Goal: Information Seeking & Learning: Learn about a topic

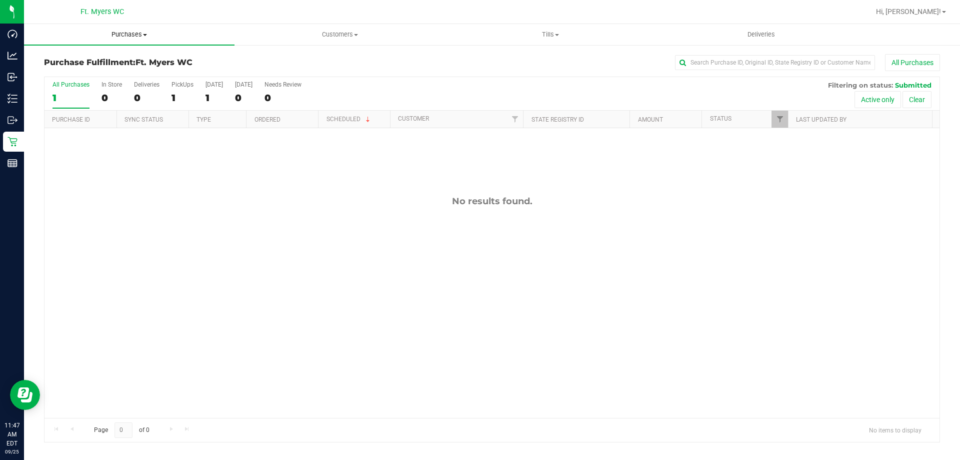
click at [130, 34] on span "Purchases" at bounding box center [129, 34] width 211 height 9
click at [129, 75] on li "Fulfillment" at bounding box center [129, 73] width 211 height 12
click at [214, 172] on div "No results found." at bounding box center [492, 306] width 895 height 357
click at [142, 38] on span "Purchases" at bounding box center [129, 34] width 211 height 9
click at [123, 73] on li "Fulfillment" at bounding box center [129, 73] width 211 height 12
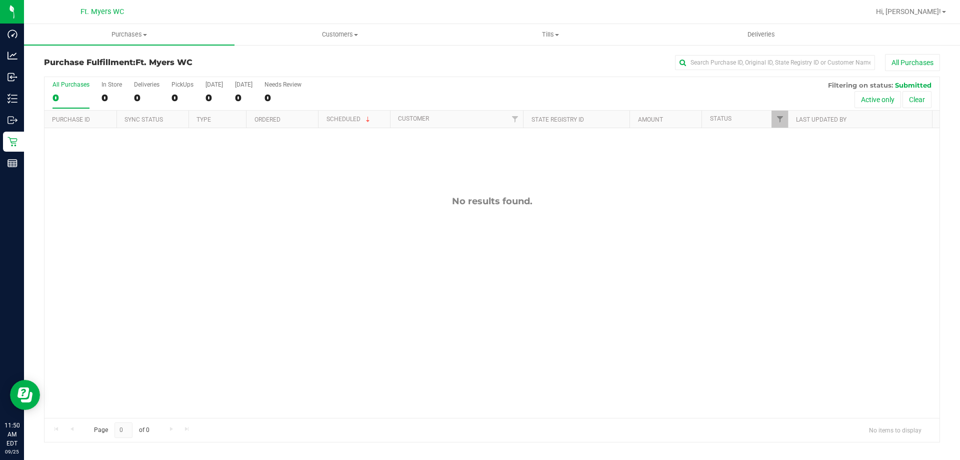
click at [195, 227] on div "No results found." at bounding box center [492, 306] width 895 height 357
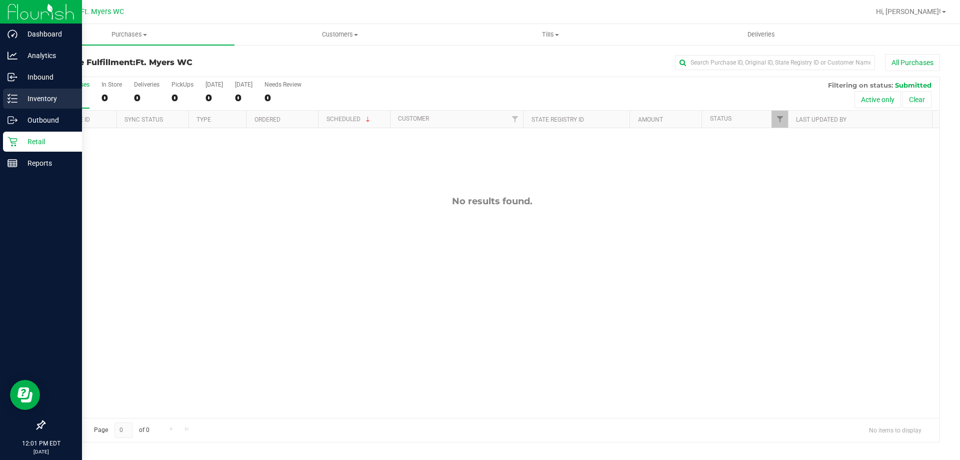
click at [11, 98] on icon at bounding box center [13, 99] width 10 height 10
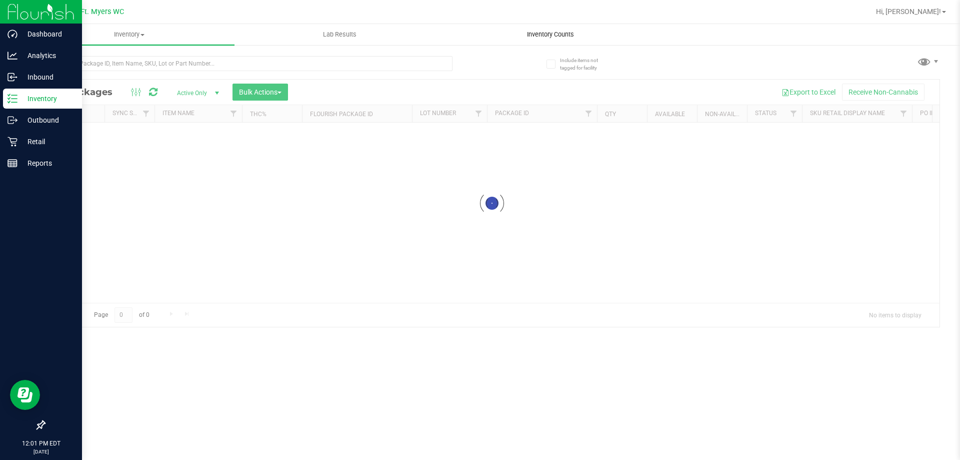
click at [548, 41] on uib-tab-heading "Inventory Counts" at bounding box center [551, 35] width 210 height 20
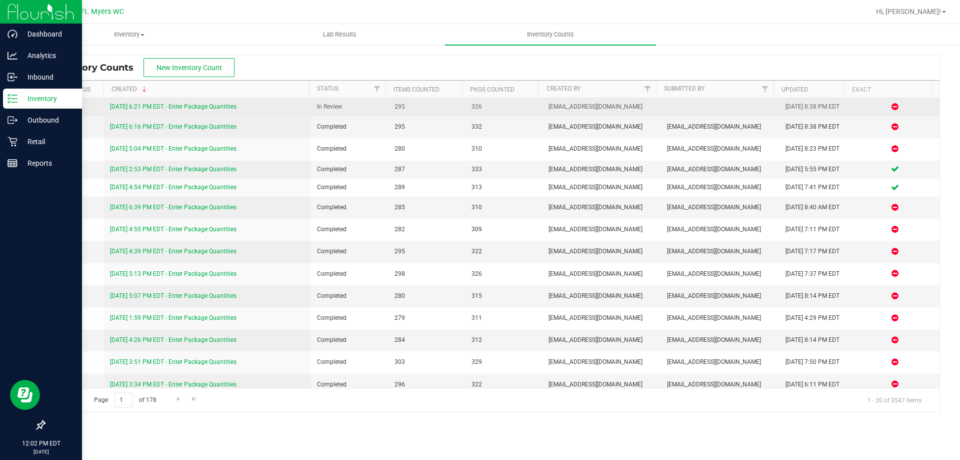
click at [237, 109] on link "9/24/25 6:21 PM EDT - Enter Package Quantities" at bounding box center [173, 106] width 127 height 7
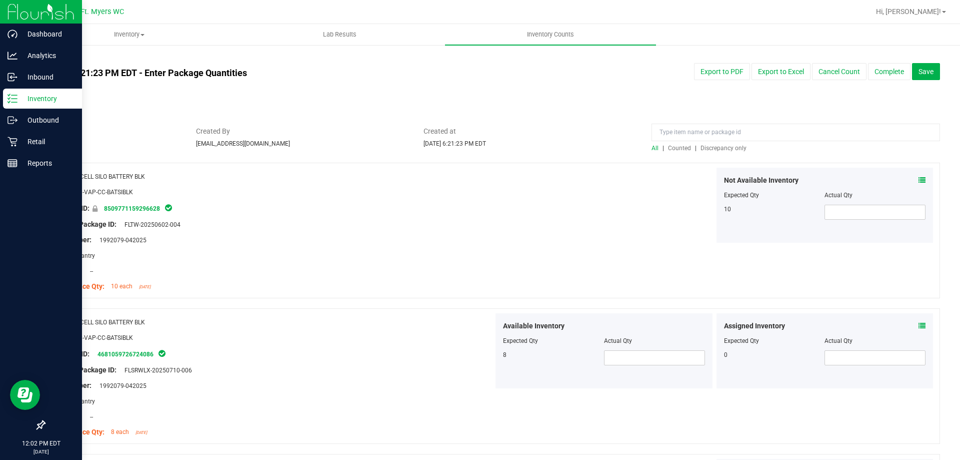
click at [711, 147] on span "Discrepancy only" at bounding box center [724, 148] width 46 height 7
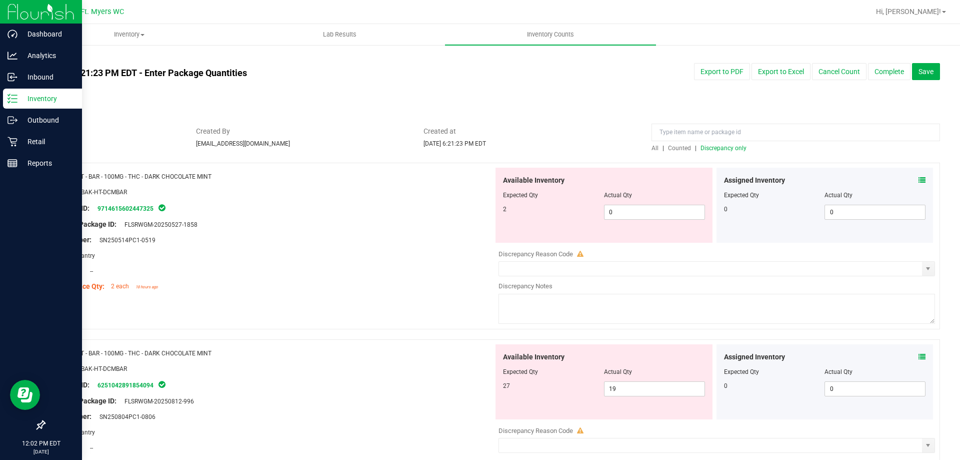
click at [919, 180] on icon at bounding box center [922, 180] width 7 height 7
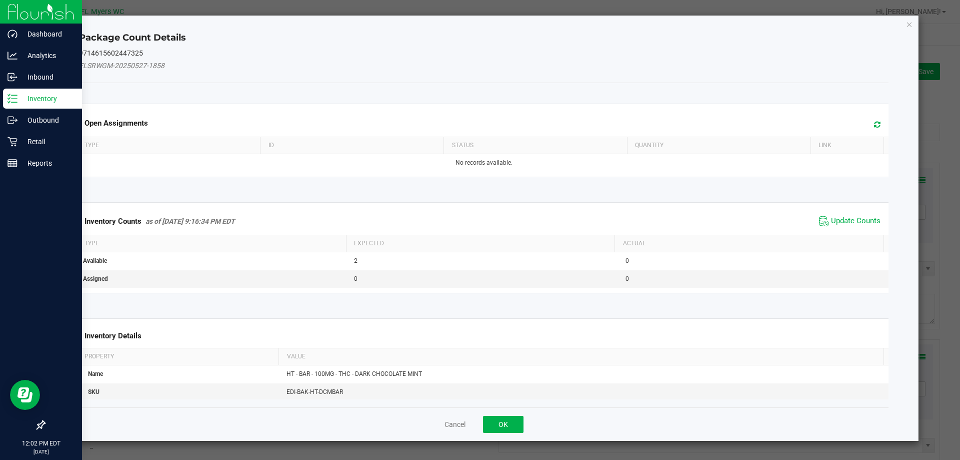
click at [850, 219] on span "Update Counts" at bounding box center [856, 221] width 50 height 10
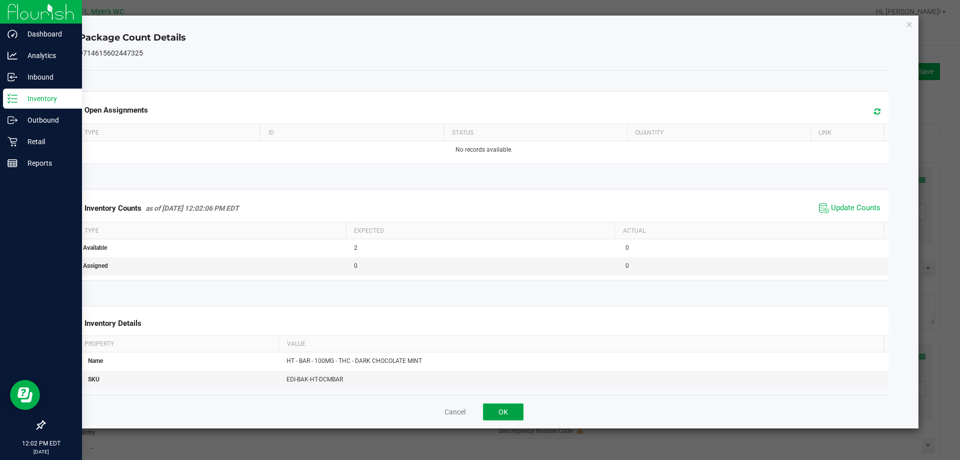
click at [504, 417] on button "OK" at bounding box center [503, 411] width 41 height 17
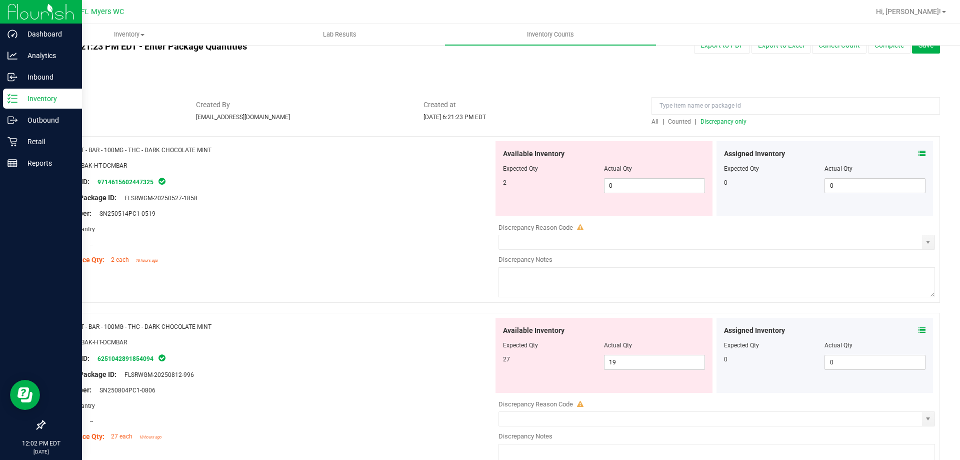
scroll to position [50, 0]
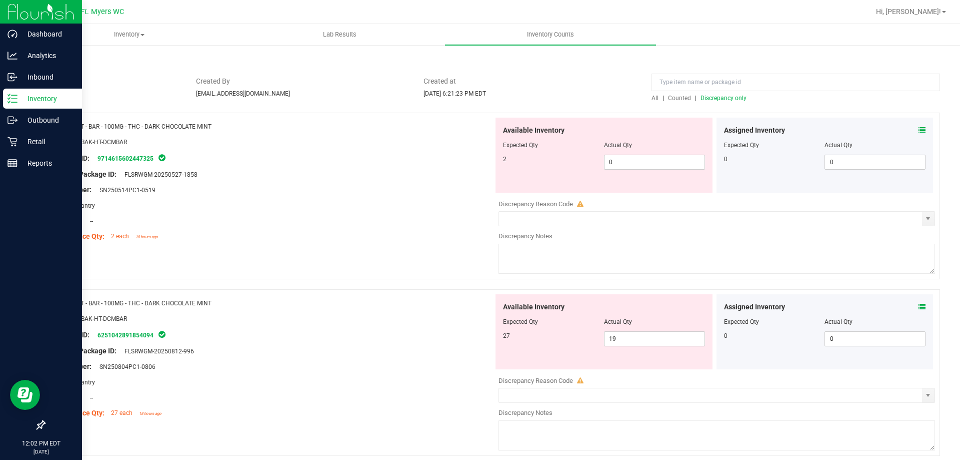
click at [919, 307] on icon at bounding box center [922, 306] width 7 height 7
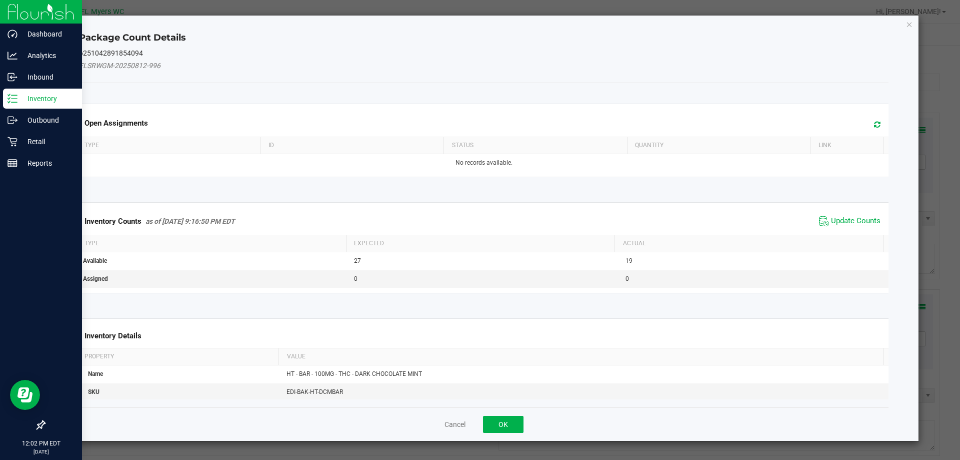
click at [854, 222] on span "Update Counts" at bounding box center [856, 221] width 50 height 10
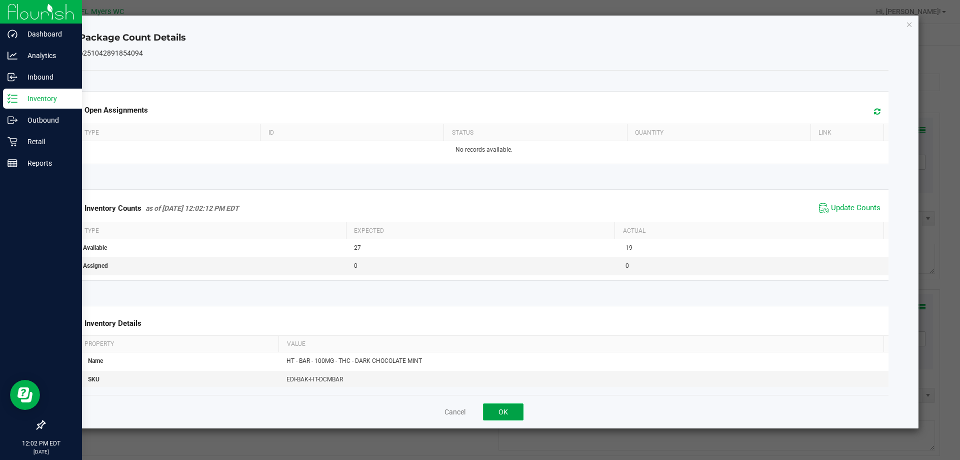
click at [516, 407] on button "OK" at bounding box center [503, 411] width 41 height 17
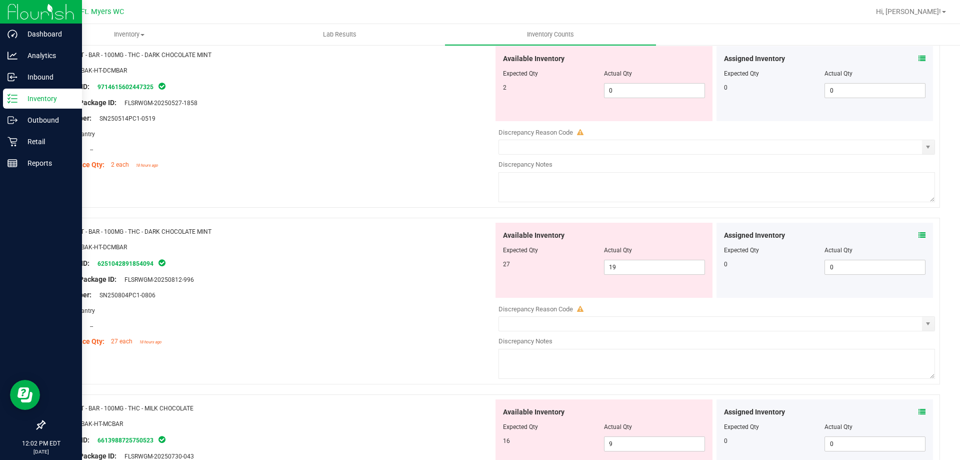
scroll to position [250, 0]
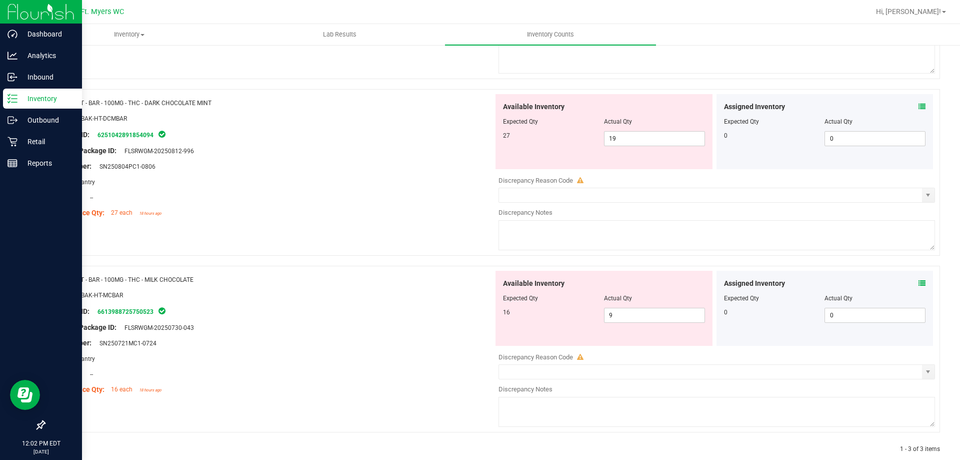
click at [919, 282] on icon at bounding box center [922, 283] width 7 height 7
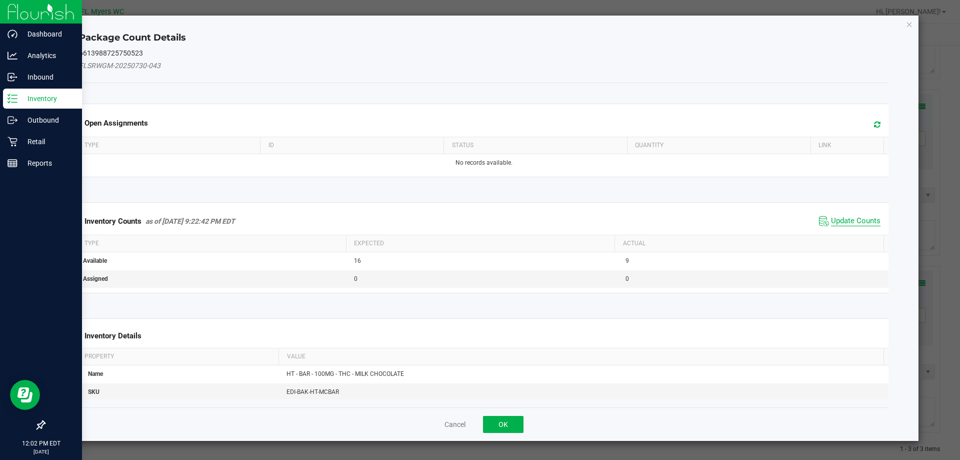
click at [851, 226] on span "Update Counts" at bounding box center [856, 221] width 50 height 10
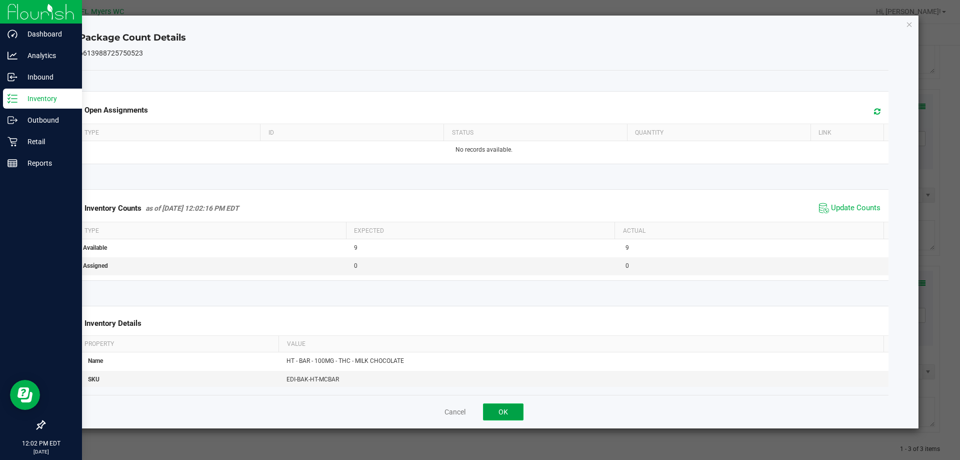
click at [522, 410] on button "OK" at bounding box center [503, 411] width 41 height 17
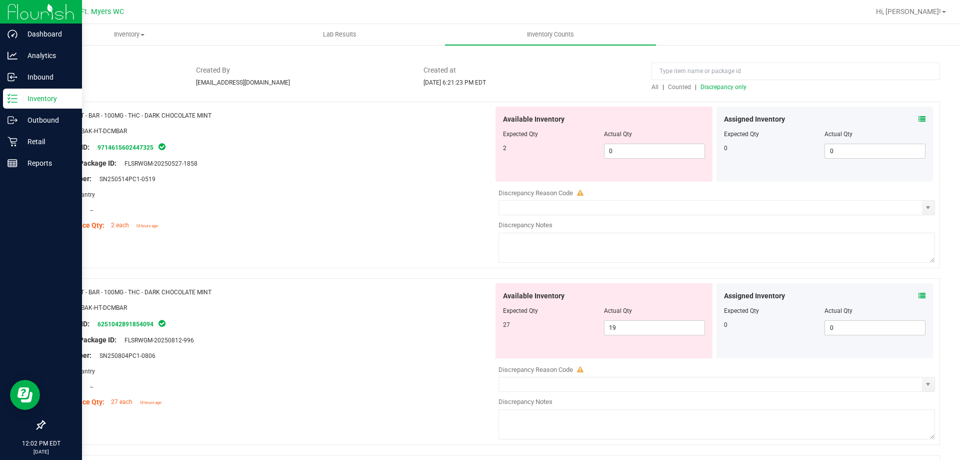
scroll to position [86, 0]
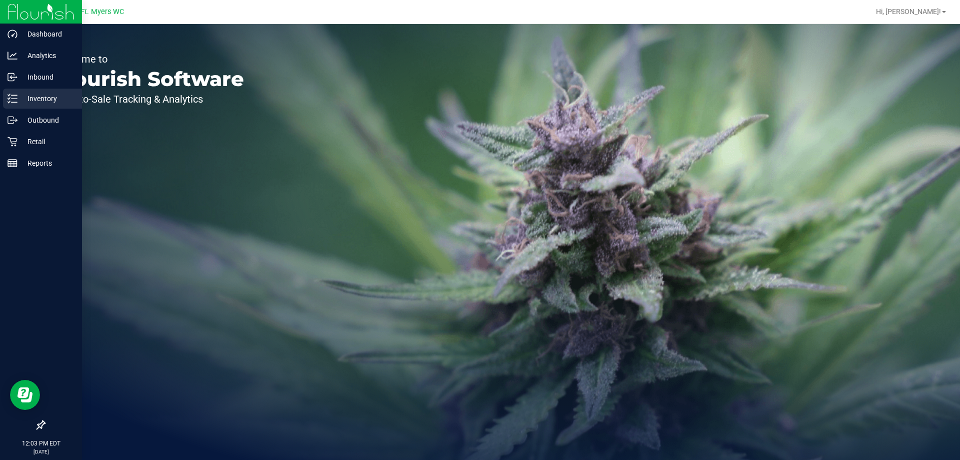
click at [10, 103] on icon at bounding box center [13, 99] width 10 height 10
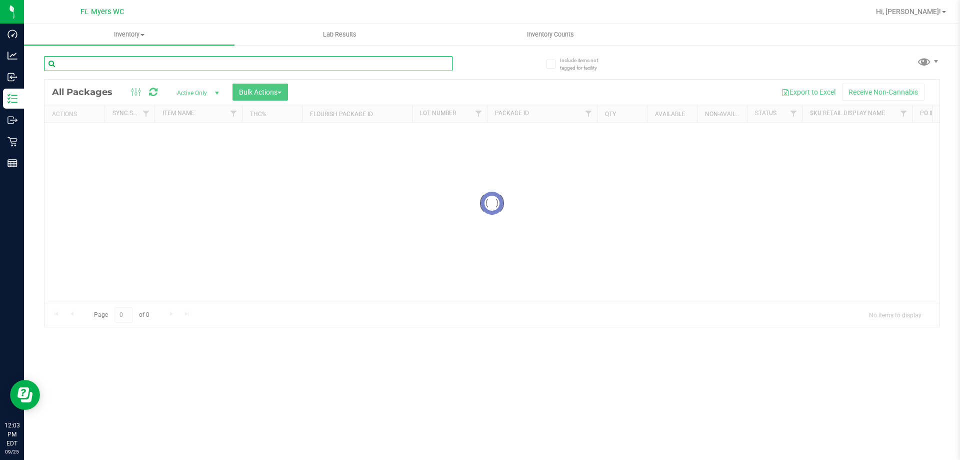
click at [198, 68] on input "text" at bounding box center [248, 63] width 409 height 15
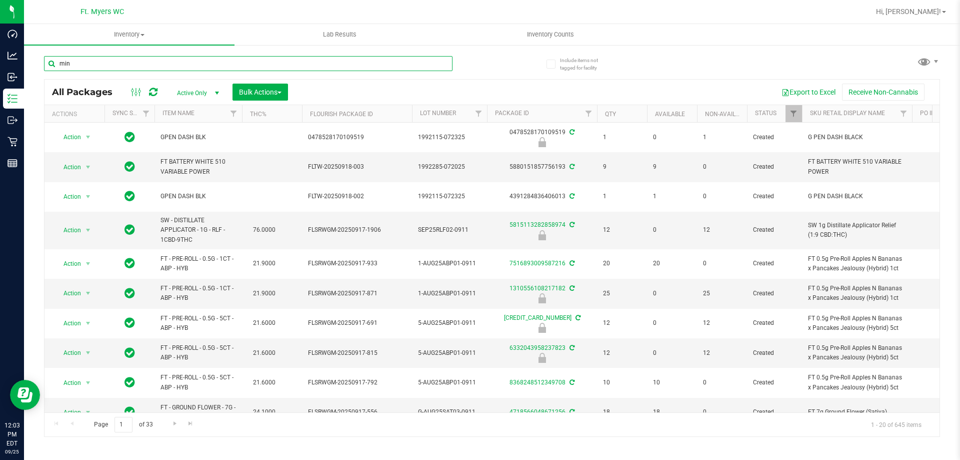
type input "mint"
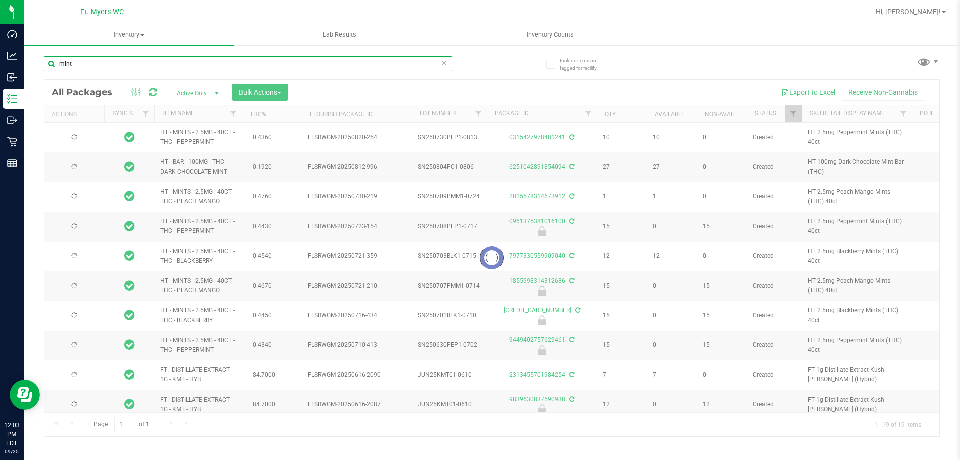
type input "2026-02-08"
type input "2026-02-14"
type input "2026-01-18"
type input "2026-01-17"
type input "2026-01-12"
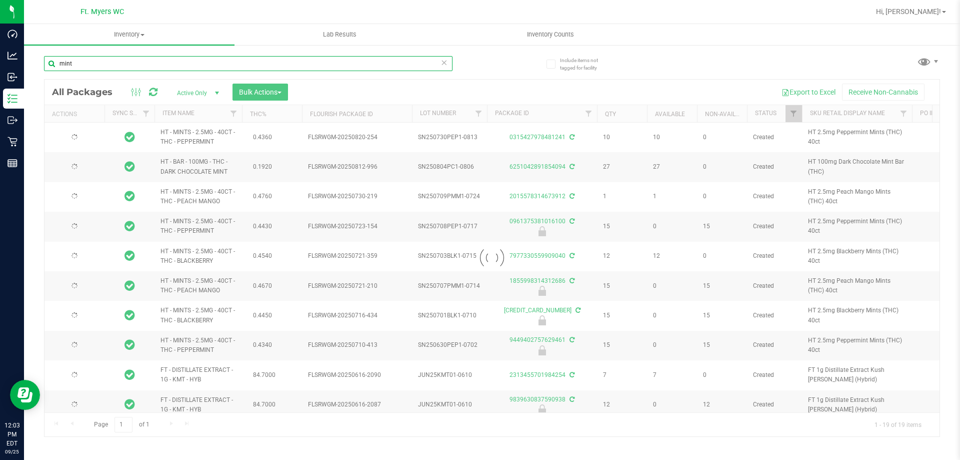
type input "2026-01-13"
type input "2026-01-10"
type input "2025-12-30"
type input "2025-11-24"
type input "2025-11-22"
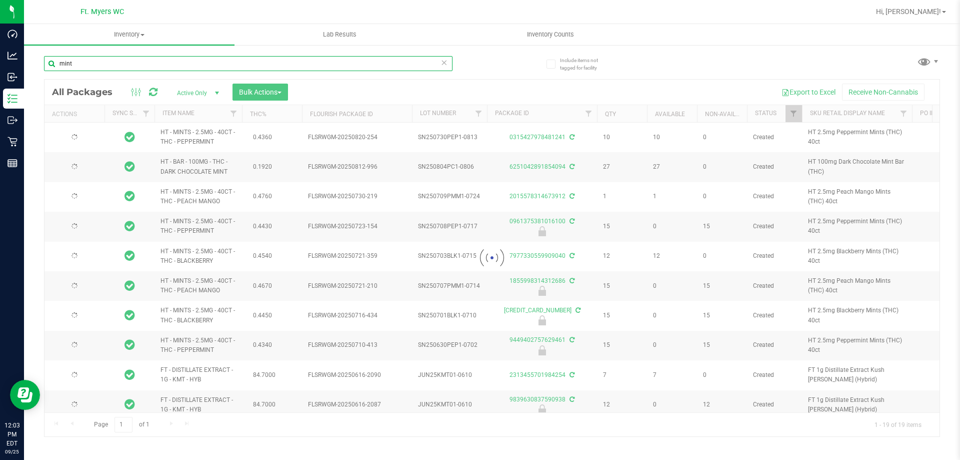
type input "2025-05-11"
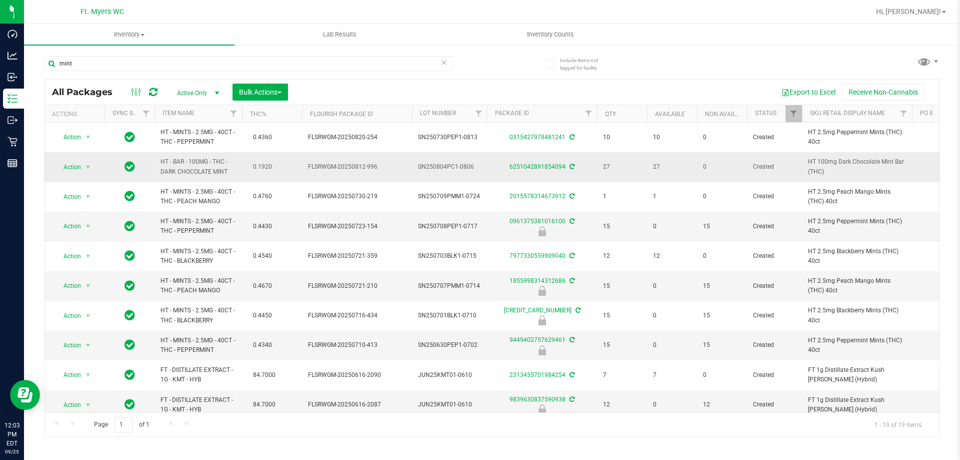
drag, startPoint x: 239, startPoint y: 171, endPoint x: 152, endPoint y: 156, distance: 88.4
copy tr "HT - BAR - 100MG - THC - DARK CHOCOLATE MINT"
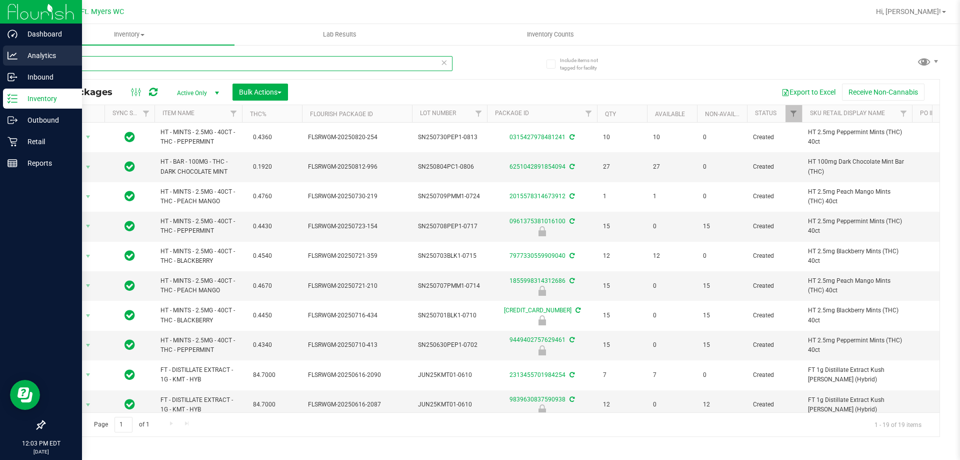
drag, startPoint x: 131, startPoint y: 64, endPoint x: 0, endPoint y: 66, distance: 131.1
click at [0, 66] on div "Dashboard Analytics Inbound Inventory Outbound Retail Reports 12:03 PM EDT 09/2…" at bounding box center [480, 230] width 960 height 460
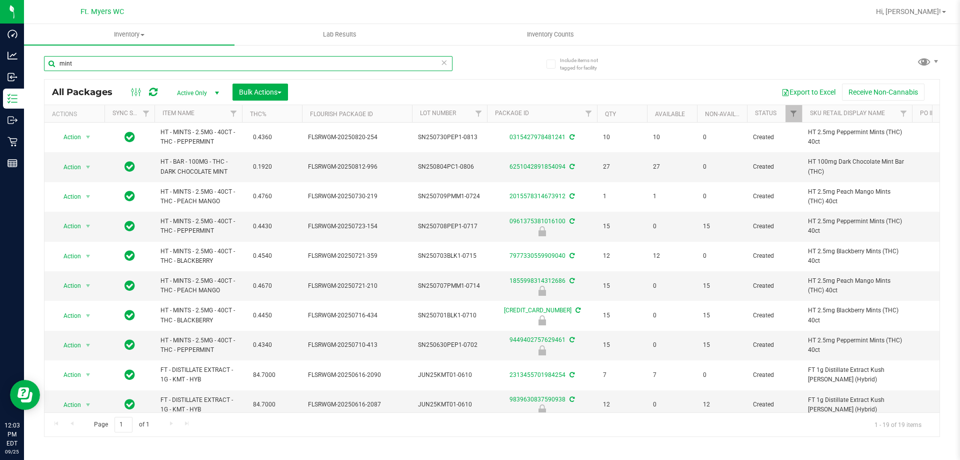
paste input "HT - BAR - 100MG - THC - DARK CHOCOLATE MINT"
type input "HT - BAR - 100MG - THC - DARK CHOCOLATE MINT"
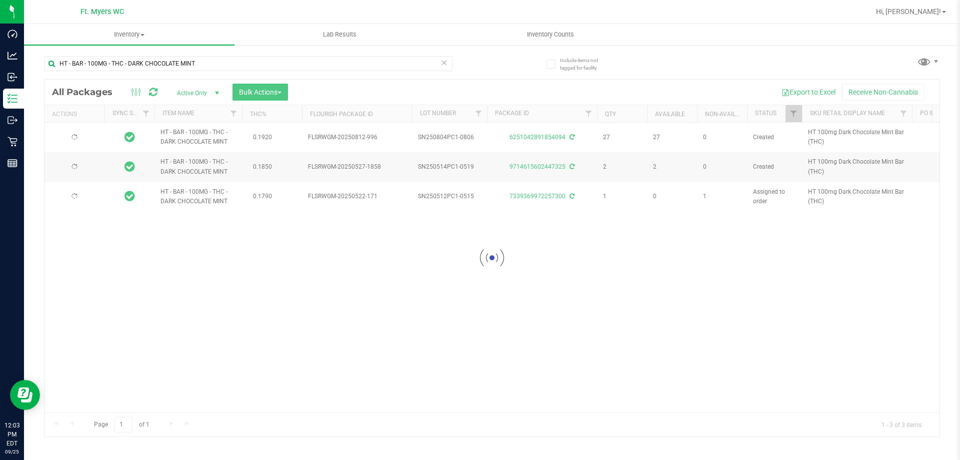
type input "2026-02-14"
type input "2025-11-24"
type input "2025-11-22"
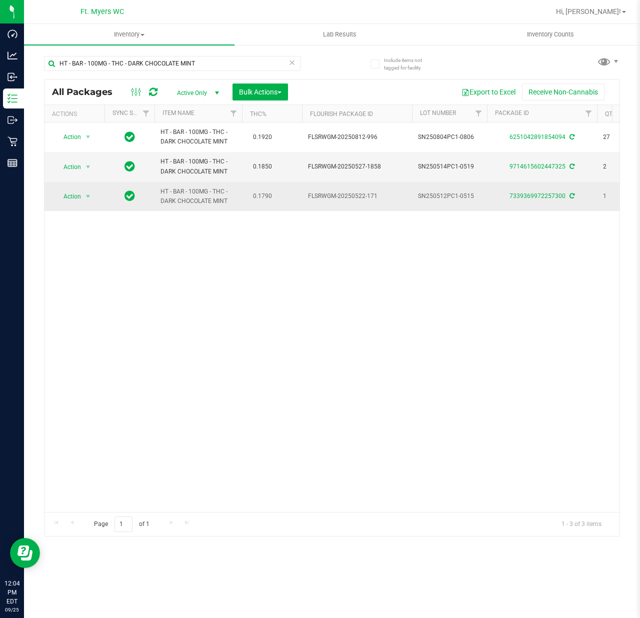
drag, startPoint x: 237, startPoint y: 203, endPoint x: 161, endPoint y: 200, distance: 76.1
click at [161, 200] on td "HT - BAR - 100MG - THC - DARK CHOCOLATE MINT" at bounding box center [199, 196] width 88 height 29
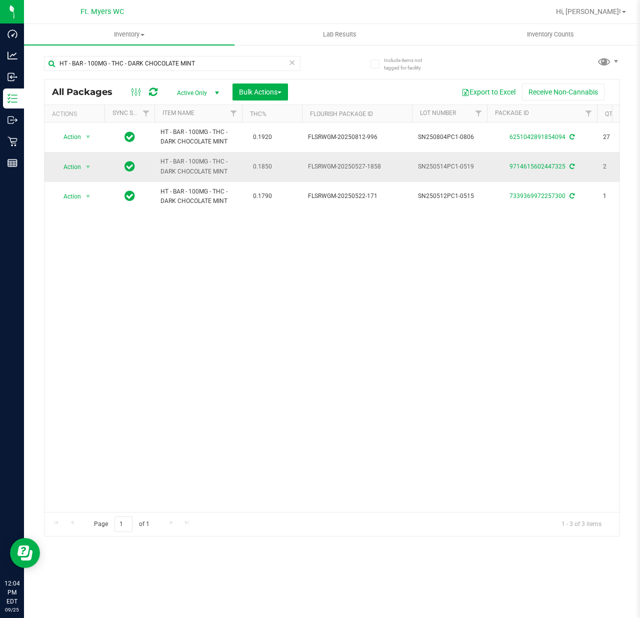
copy span "DARK CHOCOLATE MINT"
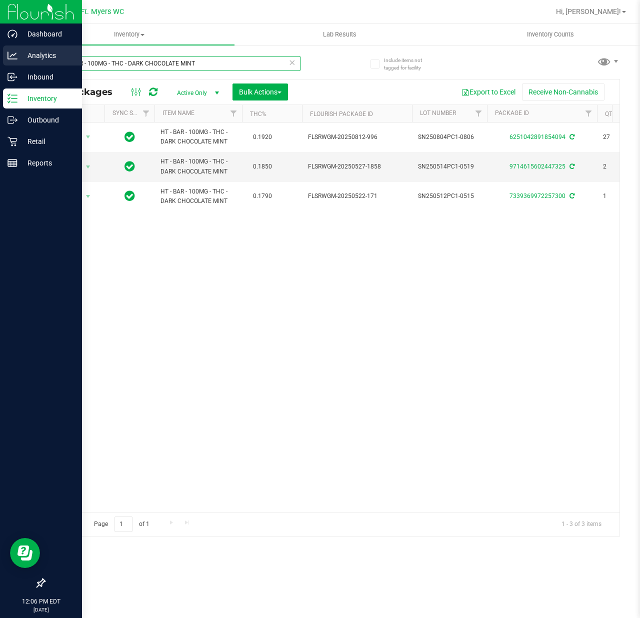
drag, startPoint x: 223, startPoint y: 67, endPoint x: 0, endPoint y: 65, distance: 222.6
click at [0, 65] on div "Dashboard Analytics Inbound Inventory Outbound Retail Reports 12:06 PM EDT 09/2…" at bounding box center [320, 309] width 640 height 618
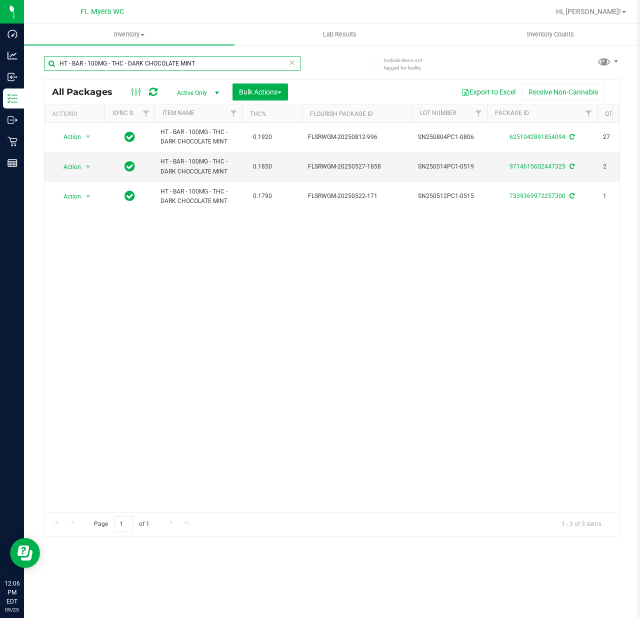
click at [223, 59] on input "HT - BAR - 100MG - THC - DARK CHOCOLATE MINT" at bounding box center [172, 63] width 257 height 15
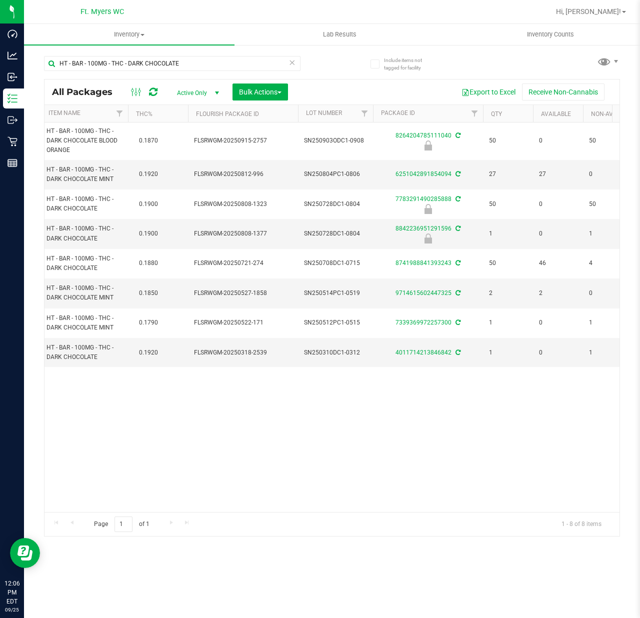
scroll to position [0, 143]
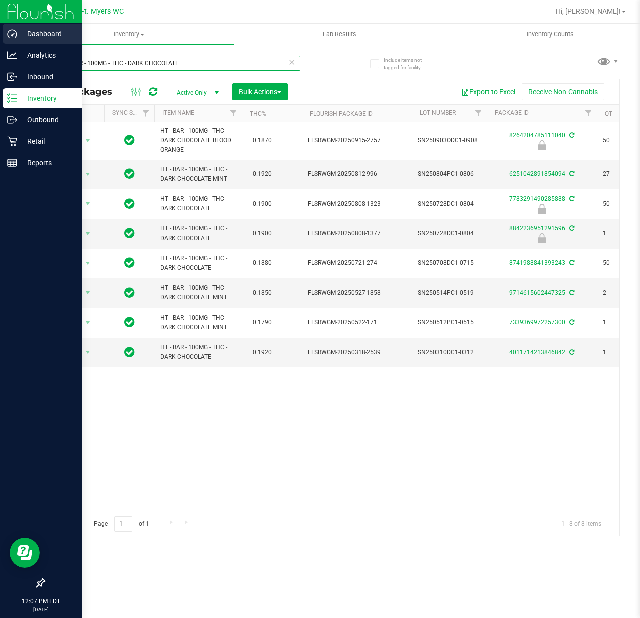
drag, startPoint x: 211, startPoint y: 64, endPoint x: 11, endPoint y: 24, distance: 204.5
click at [0, 19] on div "Dashboard Analytics Inbound Inventory Outbound Retail Reports 12:07 PM EDT 09/2…" at bounding box center [320, 309] width 640 height 618
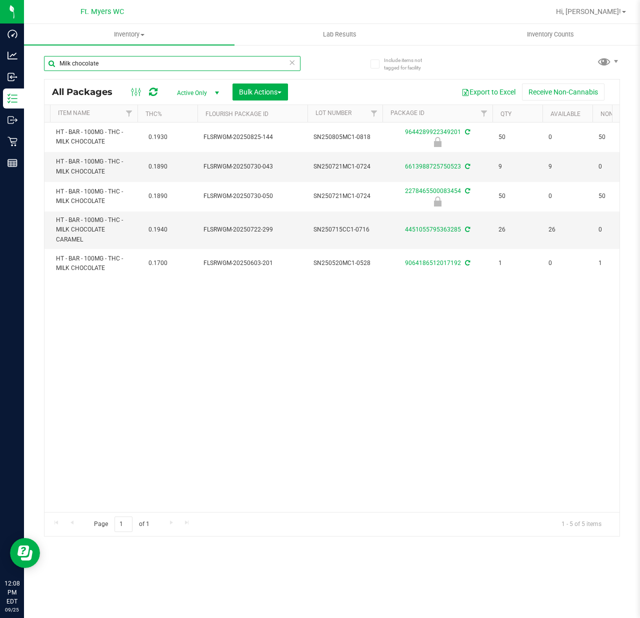
drag, startPoint x: 0, startPoint y: 61, endPoint x: 0, endPoint y: -10, distance: 70.5
click at [0, 0] on html "Dashboard Analytics Inbound Inventory Outbound Retail Reports 12:08 PM EDT 09/2…" at bounding box center [320, 309] width 640 height 618
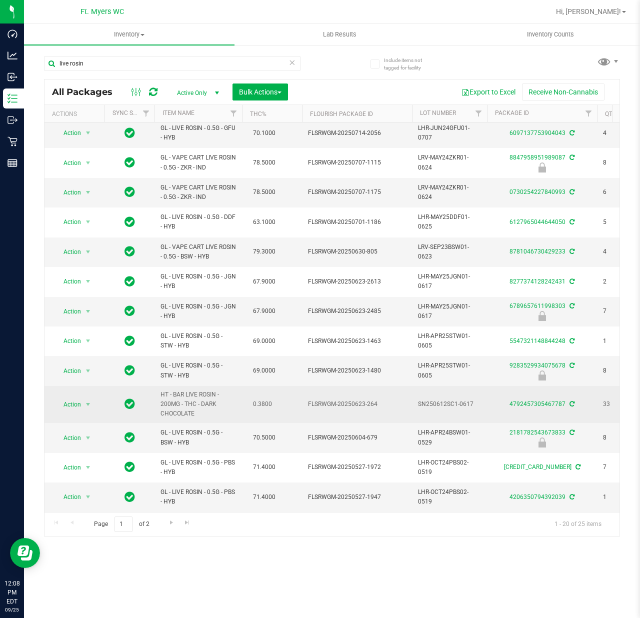
drag, startPoint x: 105, startPoint y: 404, endPoint x: 47, endPoint y: 379, distance: 62.7
drag, startPoint x: 175, startPoint y: 399, endPoint x: 193, endPoint y: 401, distance: 17.6
click at [176, 399] on span "HT - BAR LIVE ROSIN - 200MG - THC - DARK CHOCOLATE" at bounding box center [199, 404] width 76 height 29
click at [204, 401] on span "HT - BAR LIVE ROSIN - 200MG - THC - DARK CHOCOLATE" at bounding box center [199, 404] width 76 height 29
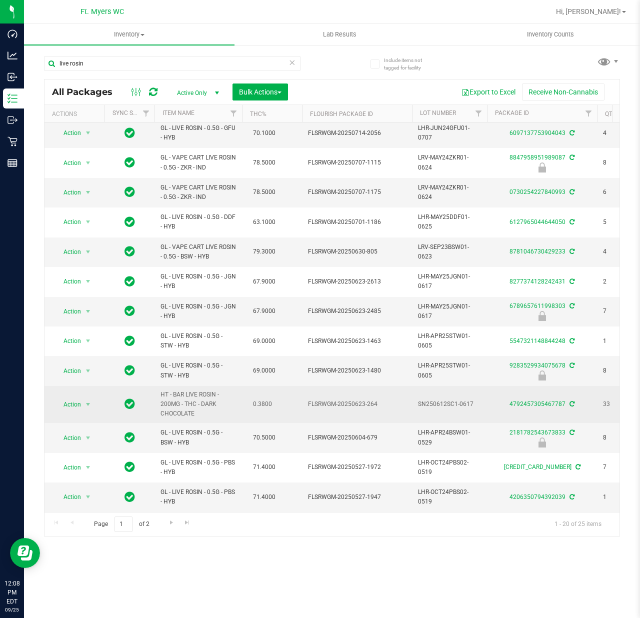
drag, startPoint x: 204, startPoint y: 401, endPoint x: 155, endPoint y: 384, distance: 51.9
click at [155, 386] on td "HT - BAR LIVE ROSIN - 200MG - THC - DARK CHOCOLATE" at bounding box center [199, 405] width 88 height 38
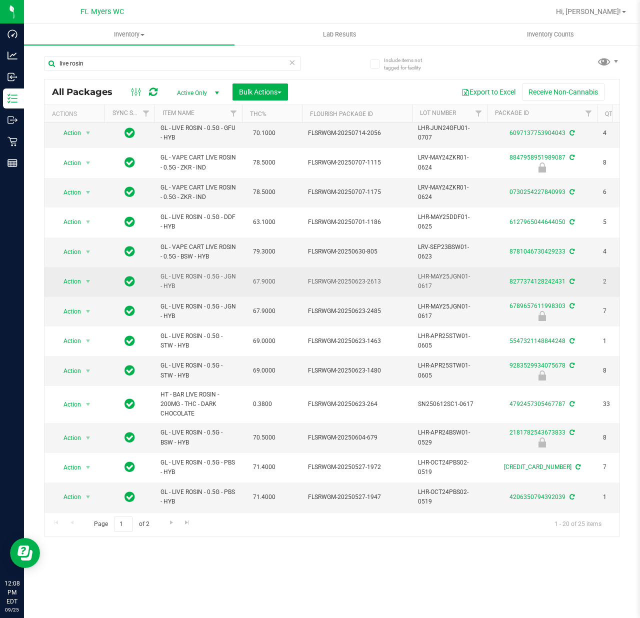
copy span "HT - BAR LIVE ROSIN - 200MG - THC - DARK CHOCOLATE"
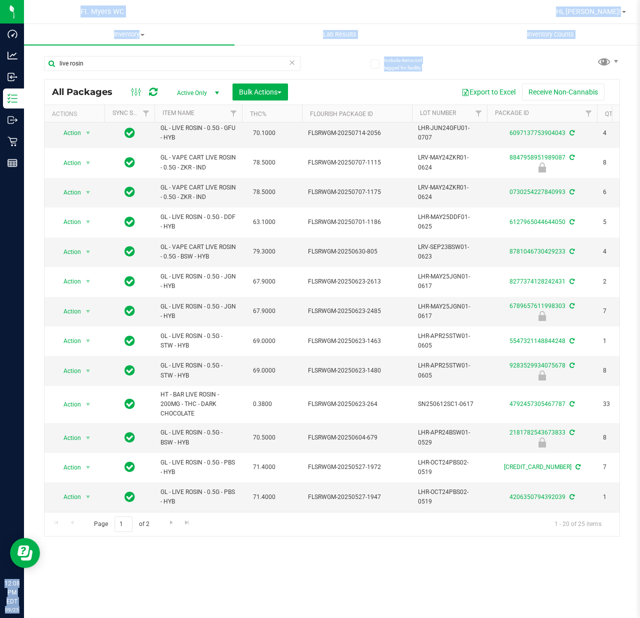
drag, startPoint x: 143, startPoint y: 55, endPoint x: 269, endPoint y: 76, distance: 128.4
click at [60, 53] on div "Dashboard Analytics Inbound Inventory Outbound Retail Reports 12:08 PM EDT 09/2…" at bounding box center [320, 309] width 640 height 618
drag, startPoint x: 274, startPoint y: 72, endPoint x: 111, endPoint y: 75, distance: 163.6
click at [111, 75] on div "live rosin" at bounding box center [172, 67] width 257 height 23
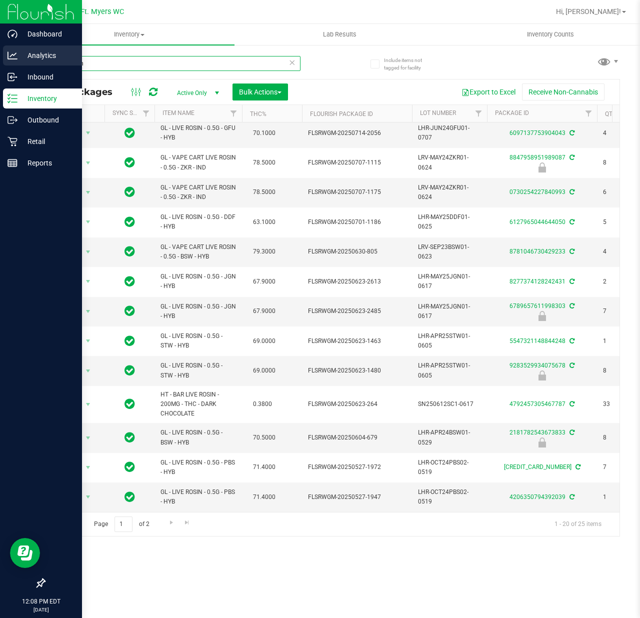
drag, startPoint x: 97, startPoint y: 63, endPoint x: 0, endPoint y: 51, distance: 97.3
click at [0, 51] on div "Dashboard Analytics Inbound Inventory Outbound Retail Reports 12:08 PM EDT 09/2…" at bounding box center [320, 309] width 640 height 618
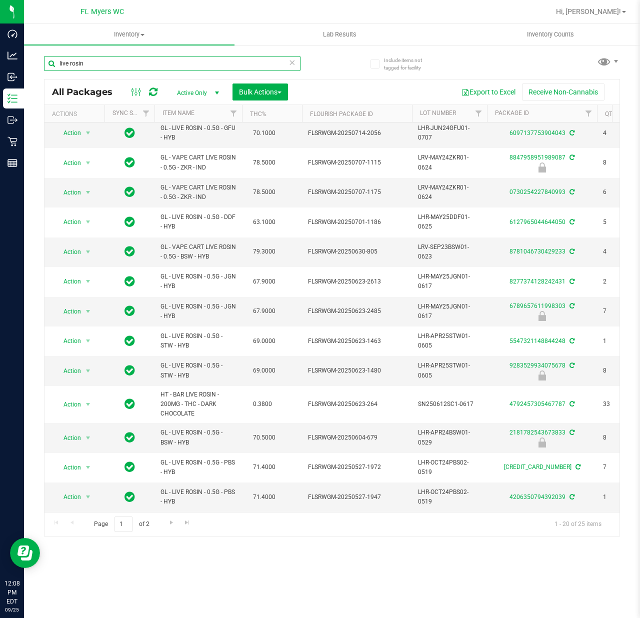
paste input "HT - BAR LIVE ROSIN - 200MG - THC - DARK CHOCOLATE"
type input "HT - BAR LIVE ROSIN - 200MG - THC - DARK CHOCOLATE"
click at [369, 73] on div "Include items not tagged for facility" at bounding box center [398, 60] width 71 height 27
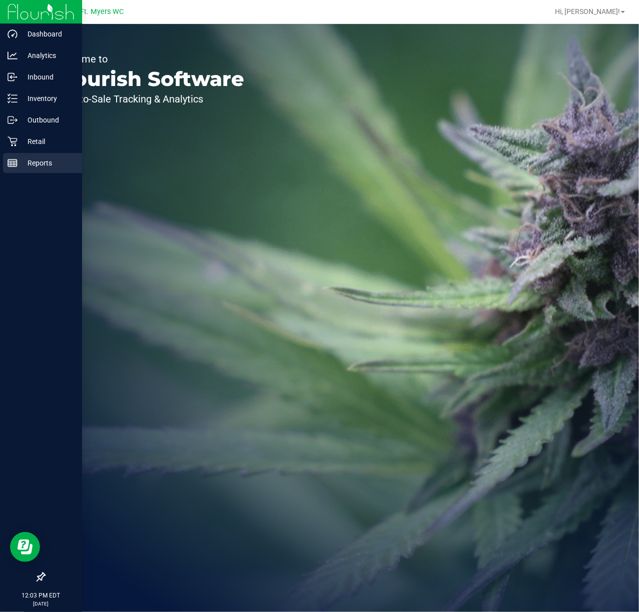
drag, startPoint x: 24, startPoint y: 163, endPoint x: 11, endPoint y: 164, distance: 13.1
click at [23, 163] on div "Dashboard Analytics Inbound Inventory Outbound Retail Reports 12:03 PM EDT [DAT…" at bounding box center [319, 306] width 639 height 612
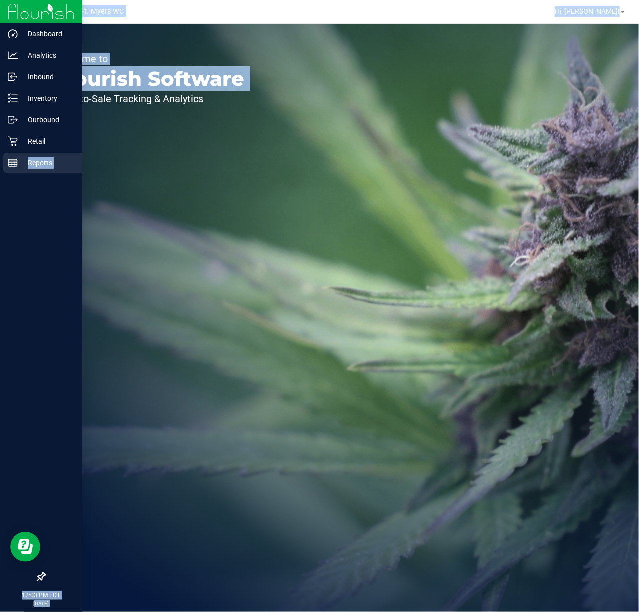
click at [11, 164] on icon at bounding box center [13, 163] width 10 height 10
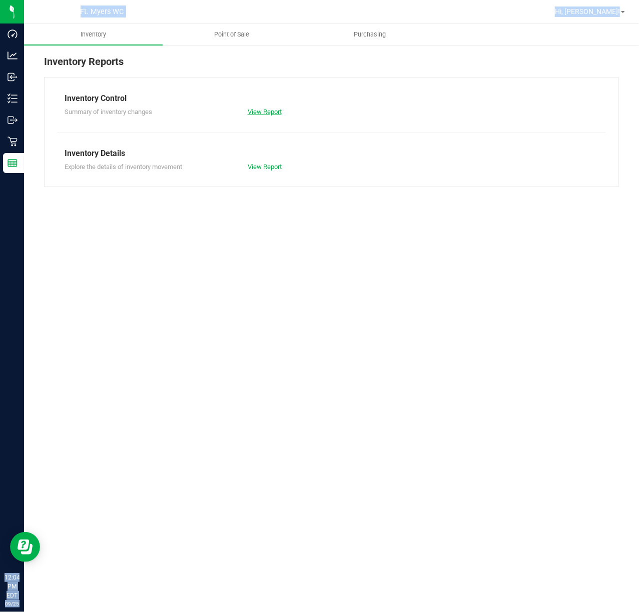
click at [280, 109] on link "View Report" at bounding box center [265, 112] width 34 height 8
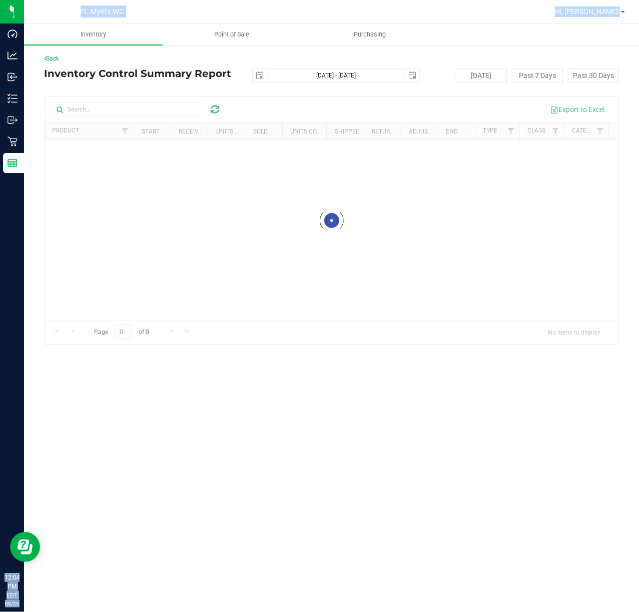
click at [157, 111] on div at bounding box center [332, 220] width 574 height 247
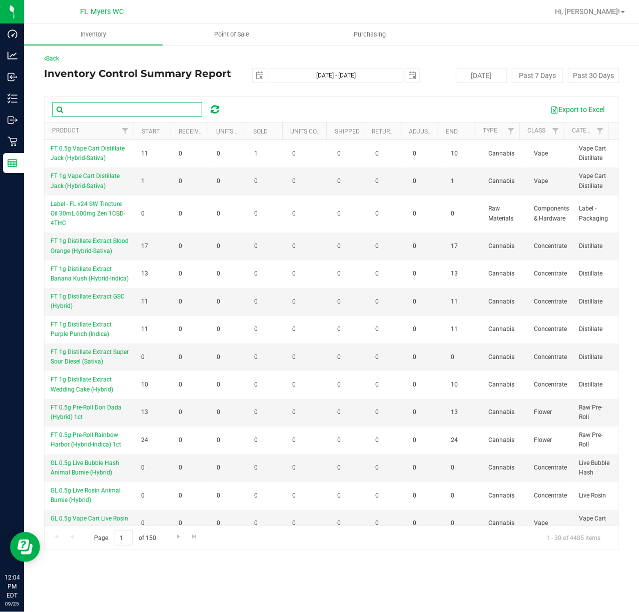
click at [147, 110] on input "text" at bounding box center [127, 109] width 150 height 15
paste input "DARK CHOCOLATE MINT"
type input "DARK CHOCOLATE MINT"
click at [271, 109] on div "Export to Excel" at bounding box center [420, 109] width 381 height 17
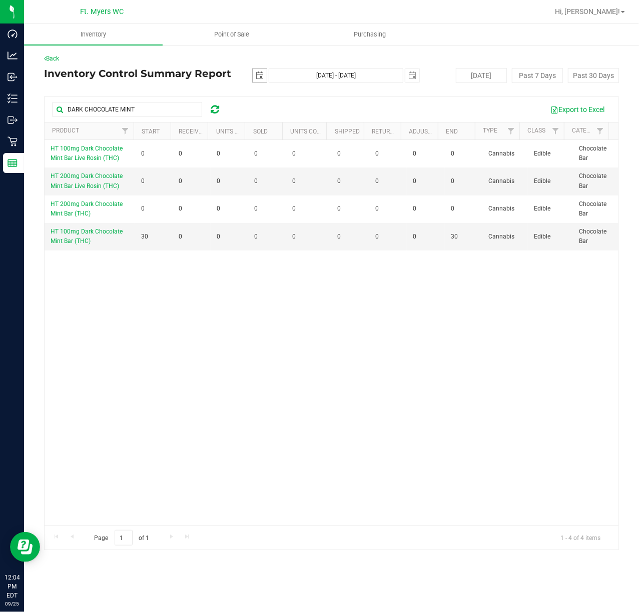
click at [262, 75] on span "select" at bounding box center [260, 76] width 8 height 8
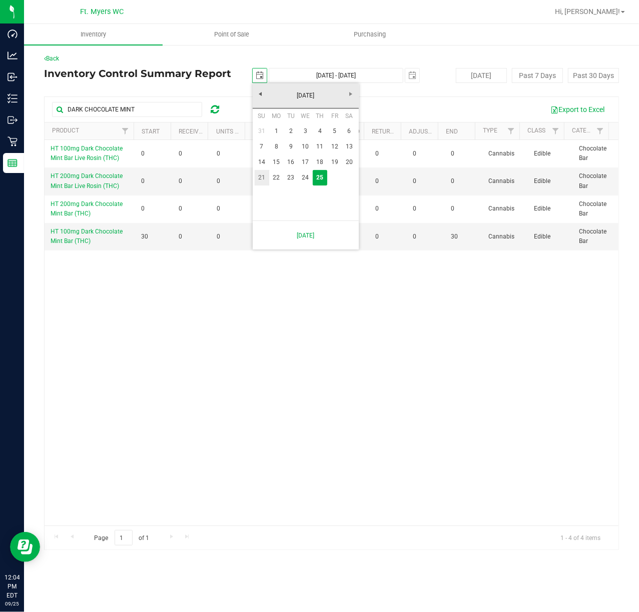
click at [261, 178] on link "21" at bounding box center [262, 178] width 15 height 16
type input "[DATE]"
type input "[DATE] - [DATE]"
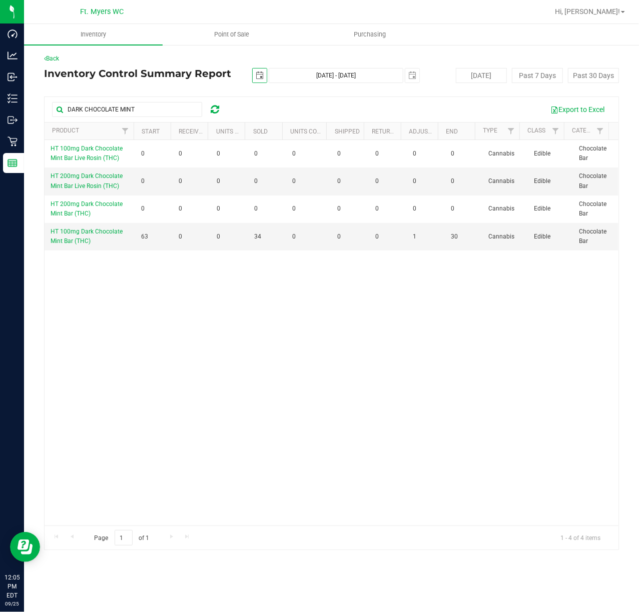
click at [261, 81] on span "select" at bounding box center [260, 76] width 14 height 14
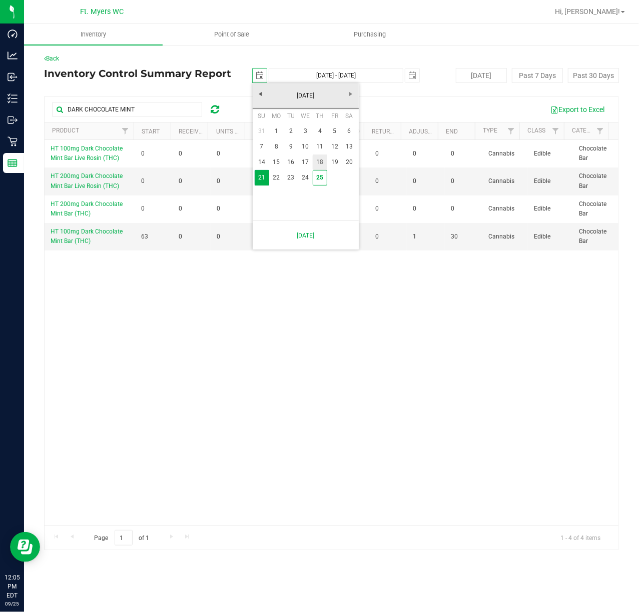
click at [315, 163] on link "18" at bounding box center [320, 163] width 15 height 16
type input "[DATE]"
type input "[DATE] - [DATE]"
